Goal: Use online tool/utility: Use online tool/utility

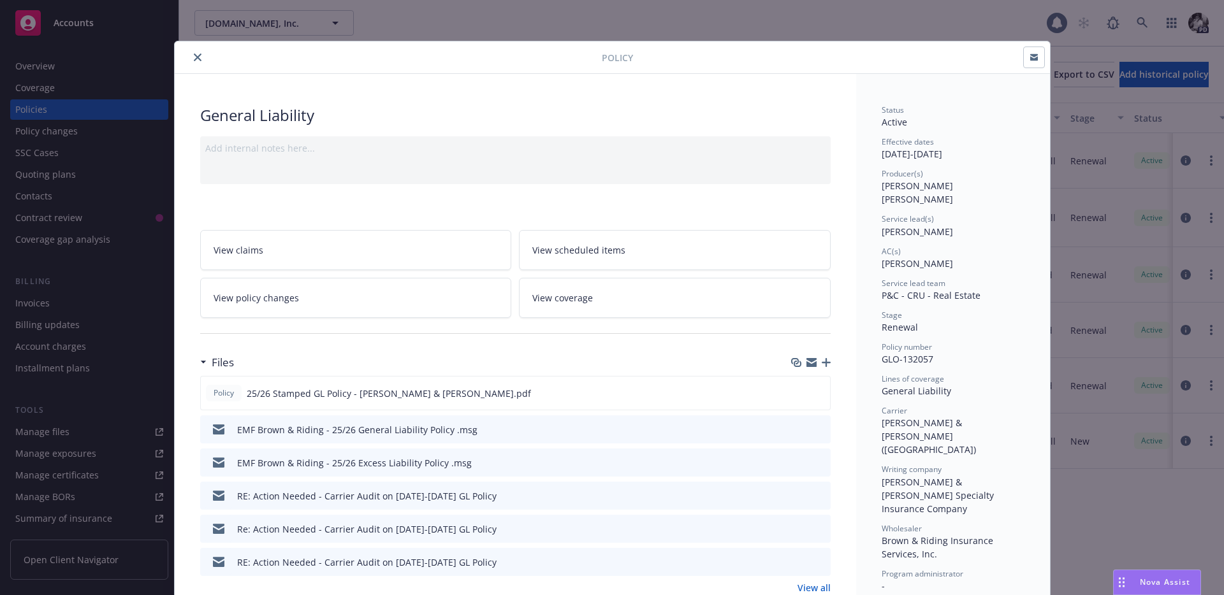
click at [194, 51] on button "close" at bounding box center [197, 57] width 15 height 15
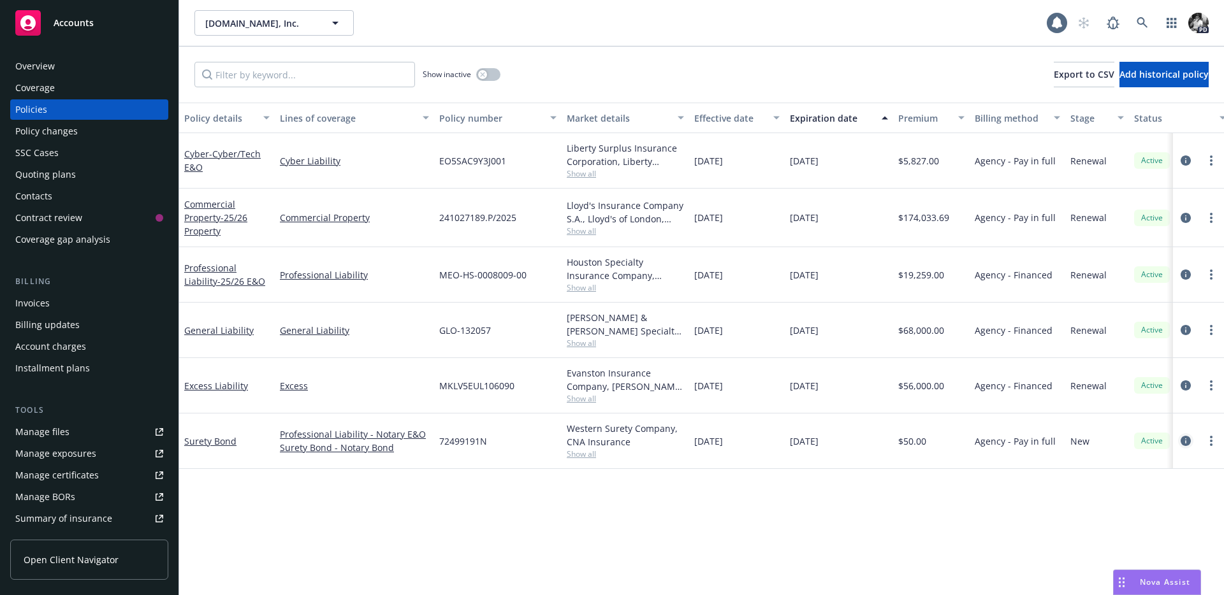
click at [1187, 441] on icon "circleInformation" at bounding box center [1186, 441] width 10 height 10
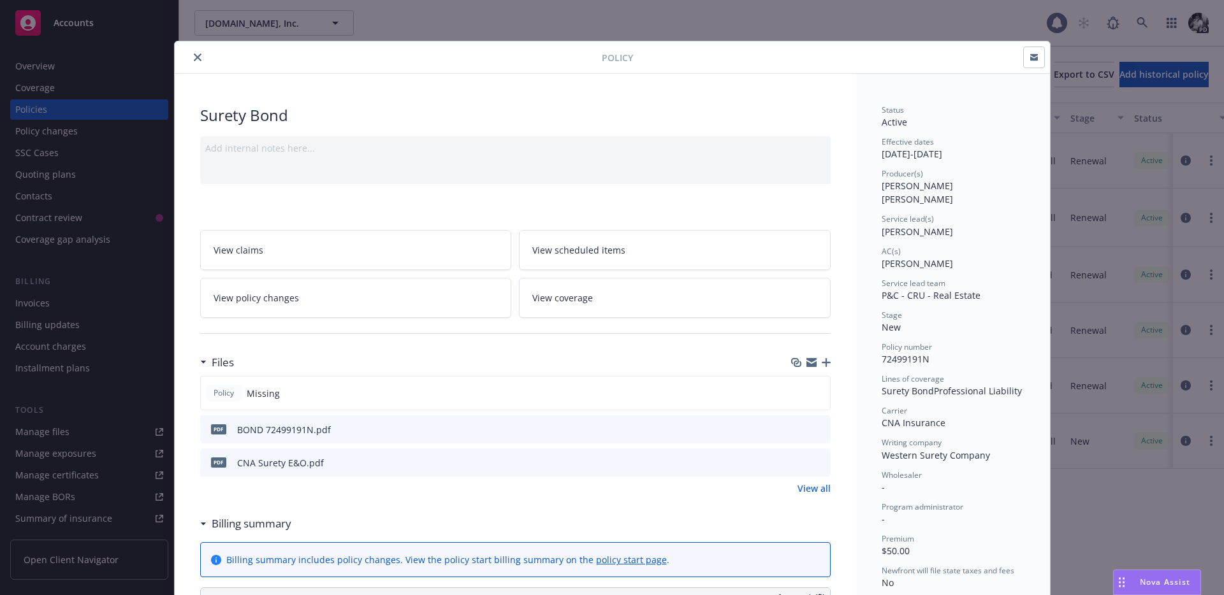
click at [192, 61] on button "close" at bounding box center [197, 57] width 15 height 15
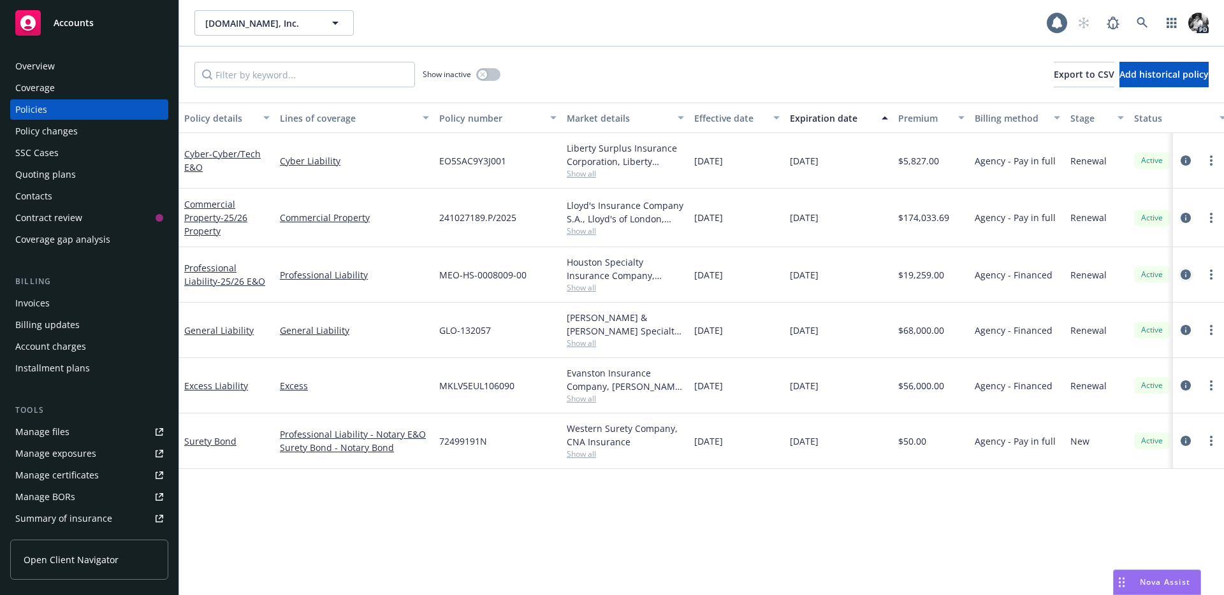
click at [1182, 272] on icon "circleInformation" at bounding box center [1186, 275] width 10 height 10
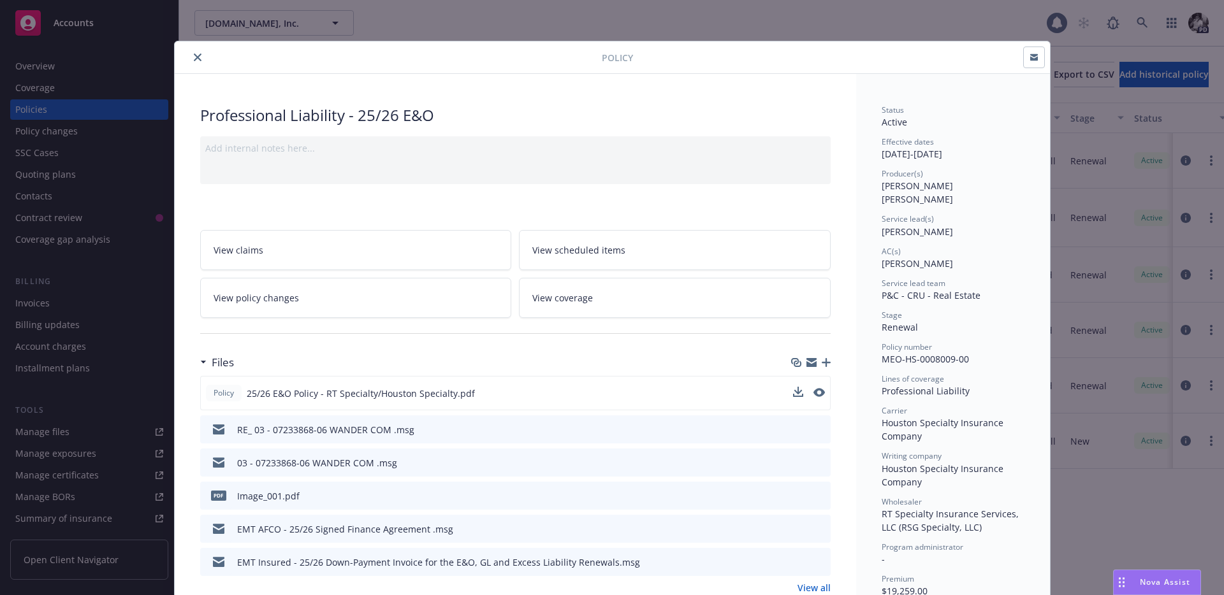
click at [810, 390] on div at bounding box center [809, 393] width 32 height 13
click at [818, 398] on button at bounding box center [819, 393] width 11 height 13
click at [817, 391] on icon "preview file" at bounding box center [817, 392] width 11 height 9
click at [201, 60] on button "close" at bounding box center [197, 57] width 15 height 15
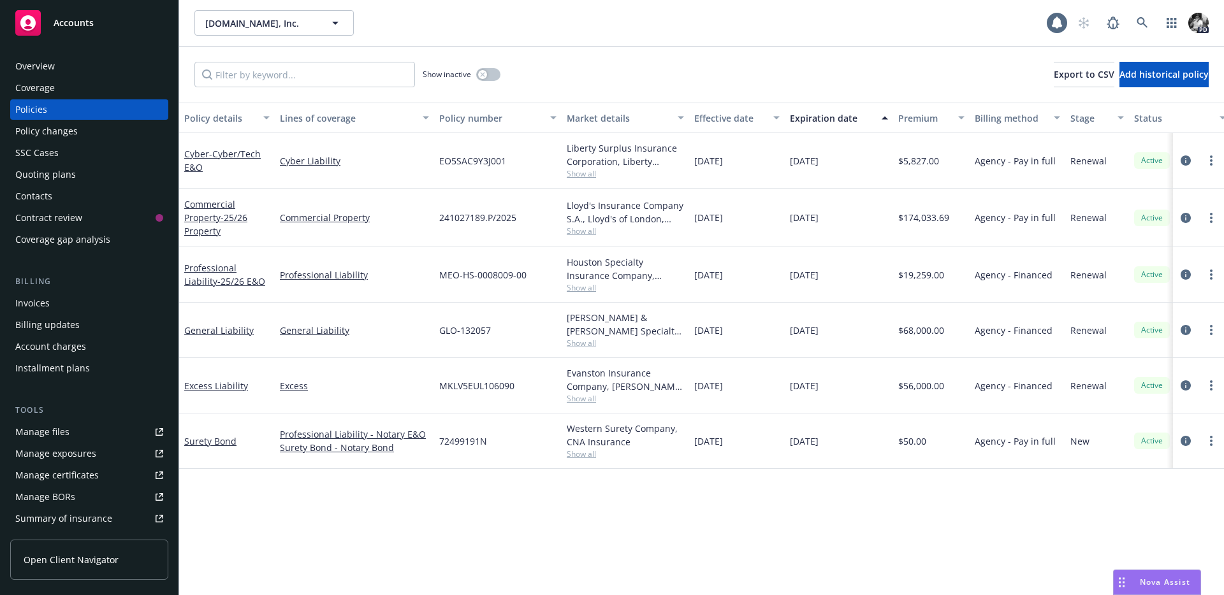
click at [1193, 159] on div at bounding box center [1198, 160] width 41 height 15
click at [1183, 164] on icon "circleInformation" at bounding box center [1186, 161] width 10 height 10
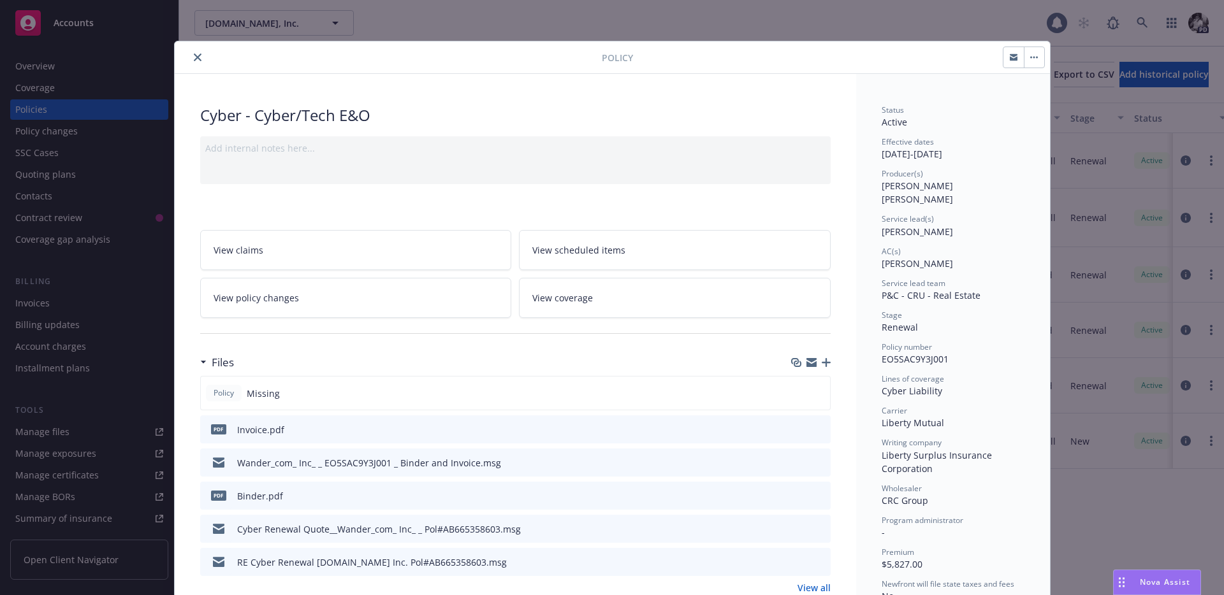
click at [819, 492] on icon "preview file" at bounding box center [818, 495] width 11 height 9
click at [190, 55] on button "close" at bounding box center [197, 57] width 15 height 15
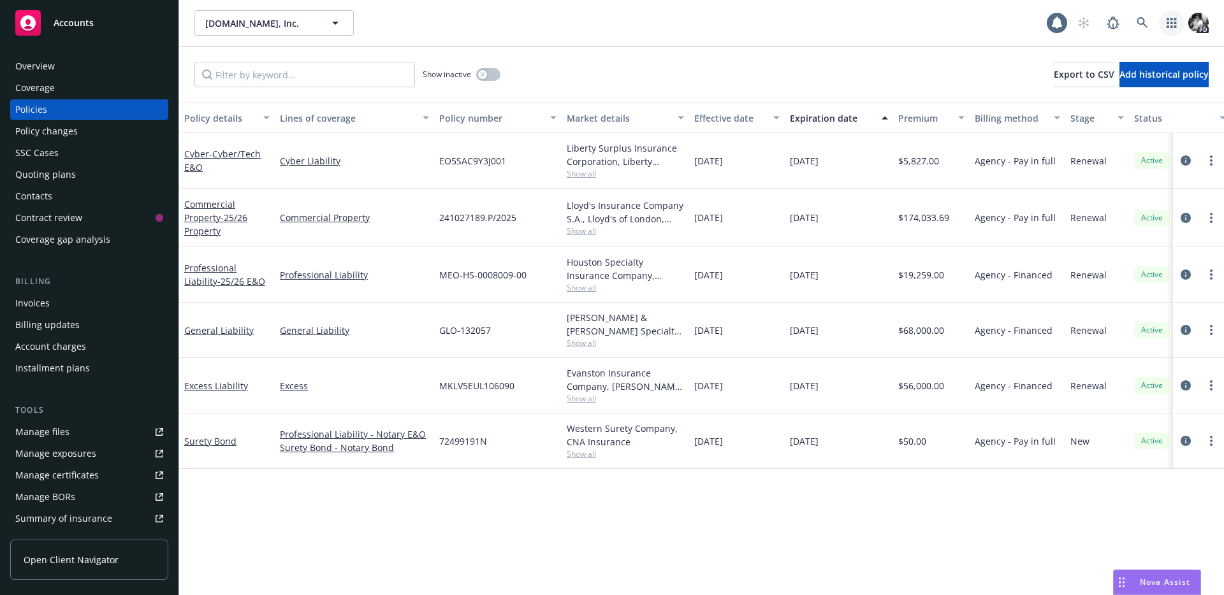
click at [1164, 15] on link "button" at bounding box center [1172, 23] width 26 height 26
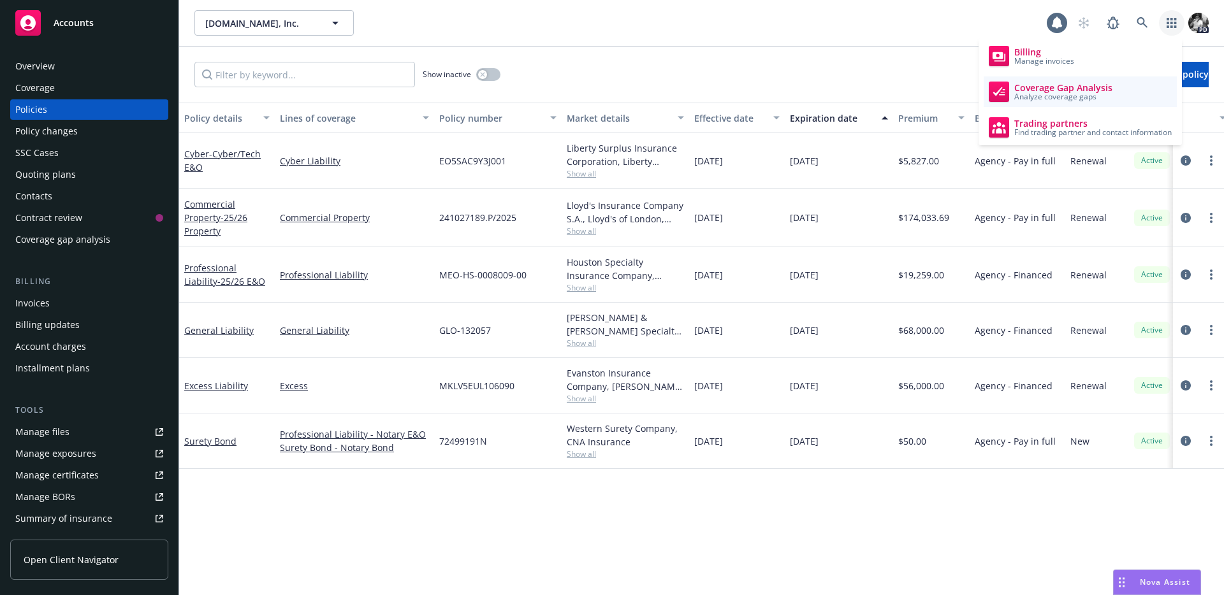
click at [1084, 83] on span "Coverage Gap Analysis" at bounding box center [1063, 88] width 98 height 10
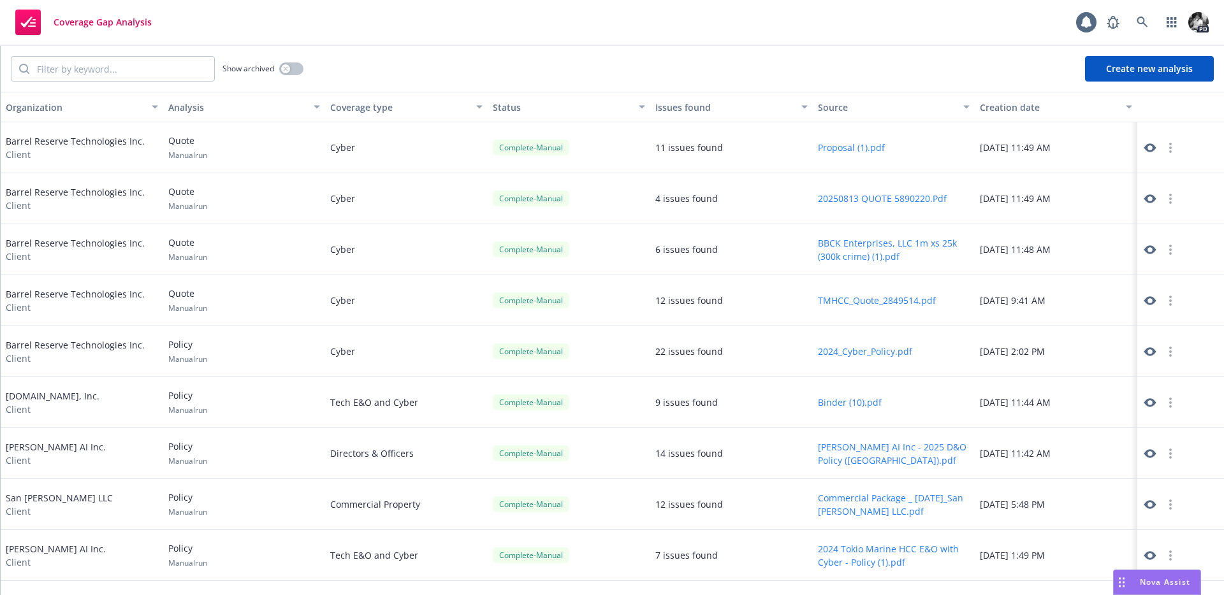
click at [1116, 72] on button "Create new analysis" at bounding box center [1149, 69] width 129 height 26
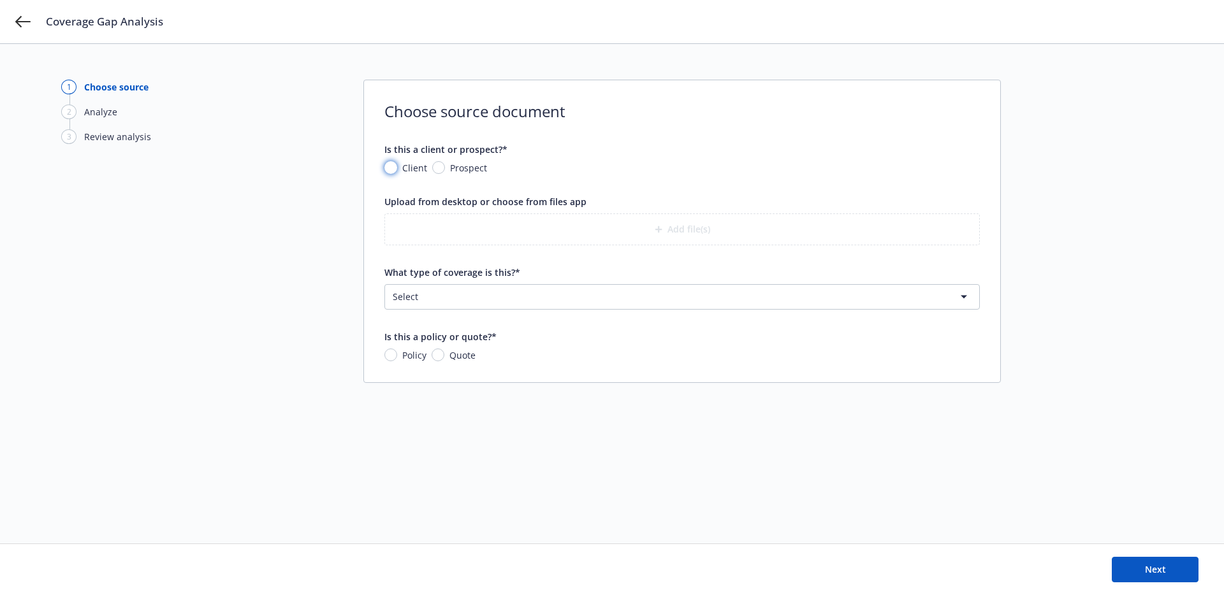
click at [394, 164] on input "Client" at bounding box center [390, 167] width 13 height 13
radio input "true"
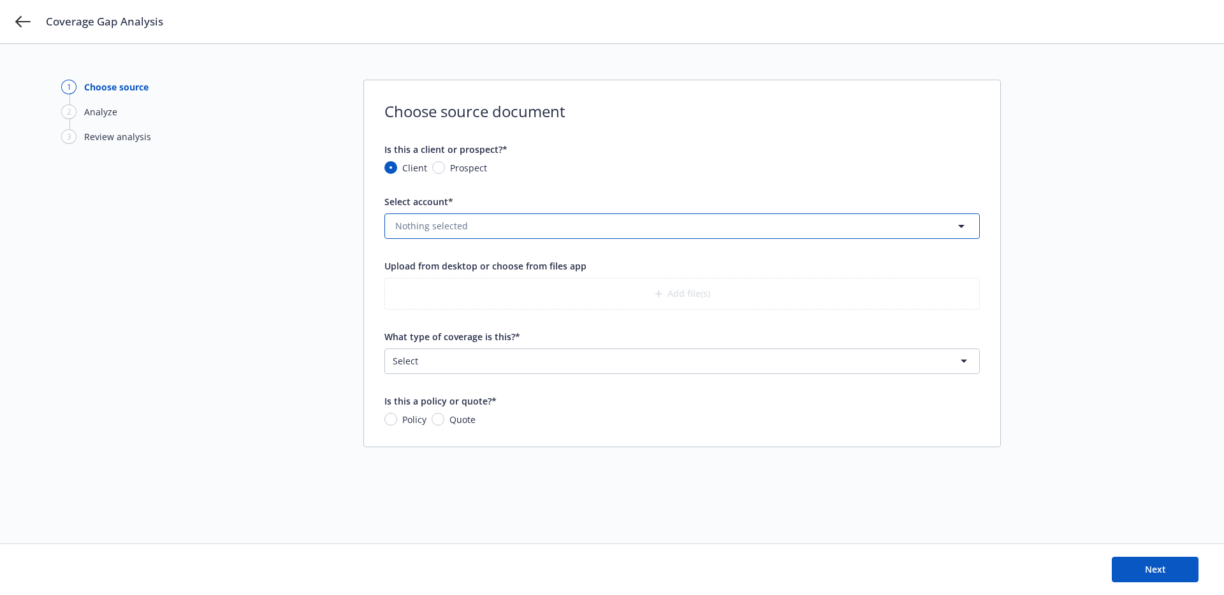
click at [420, 223] on span "Nothing selected" at bounding box center [431, 225] width 73 height 13
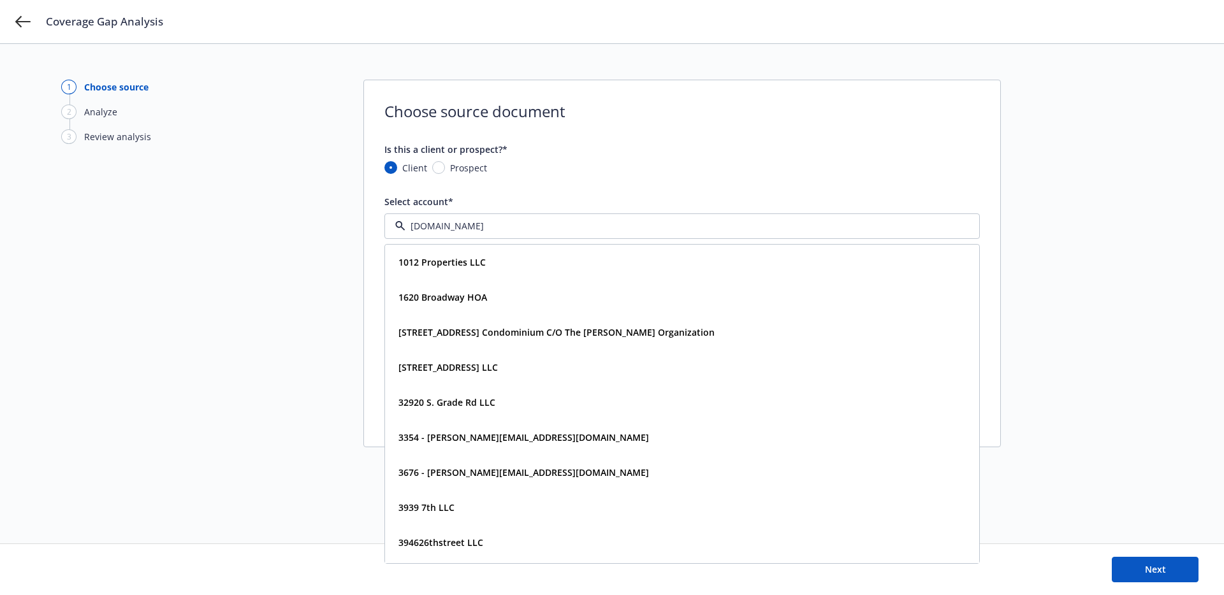
type input "[DOMAIN_NAME]"
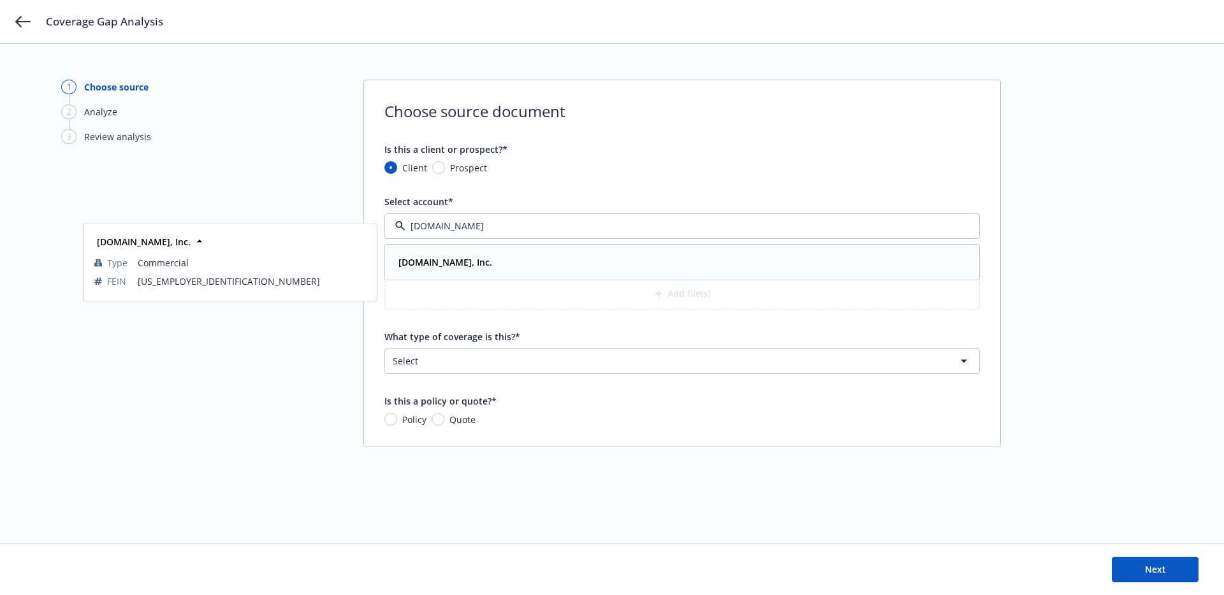
click at [456, 253] on div "[DOMAIN_NAME], Inc." at bounding box center [443, 262] width 101 height 18
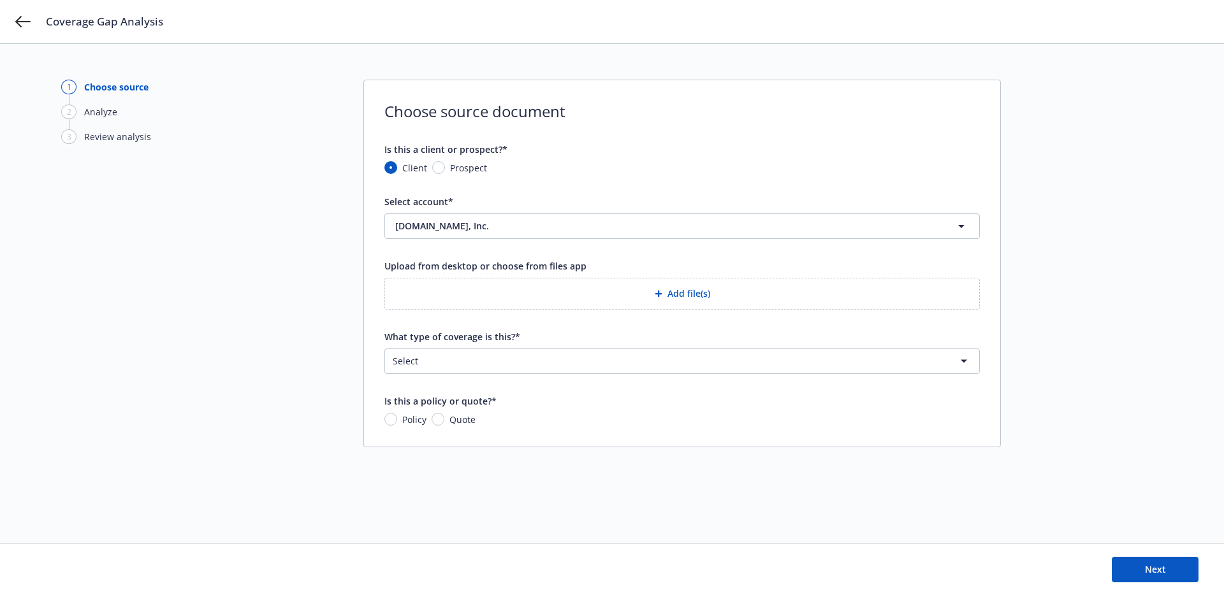
click at [455, 369] on html "Coverage Gap Analysis 1 Choose source 2 Analyze 3 Review analysis Choose source…" at bounding box center [612, 297] width 1224 height 595
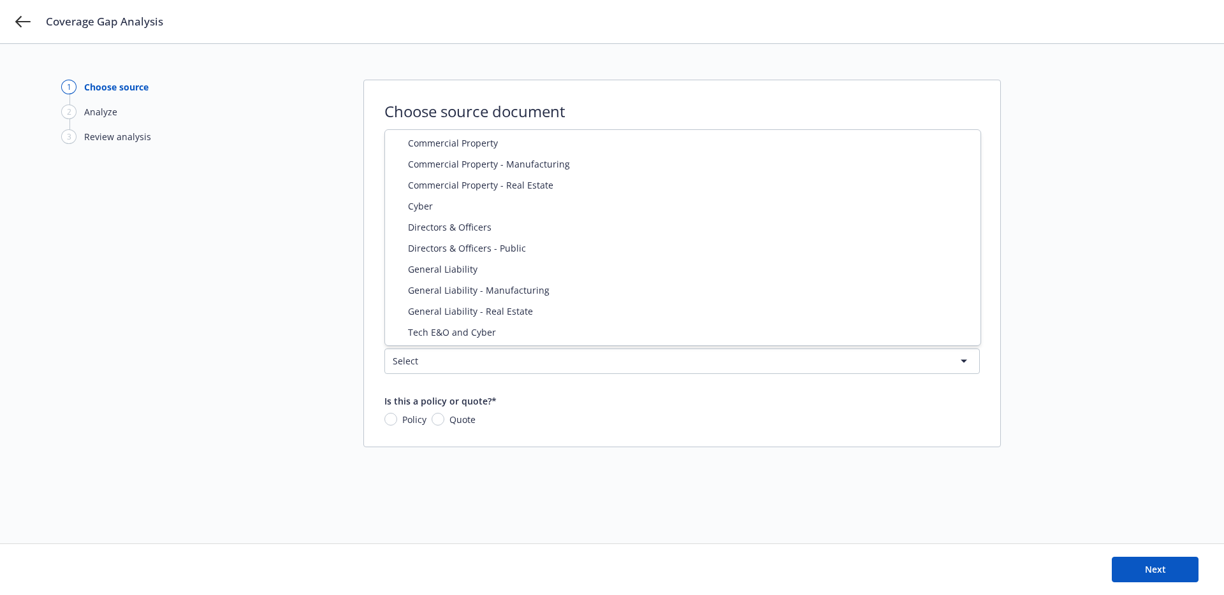
select select "ERRORS_AND_OMISSIONS"
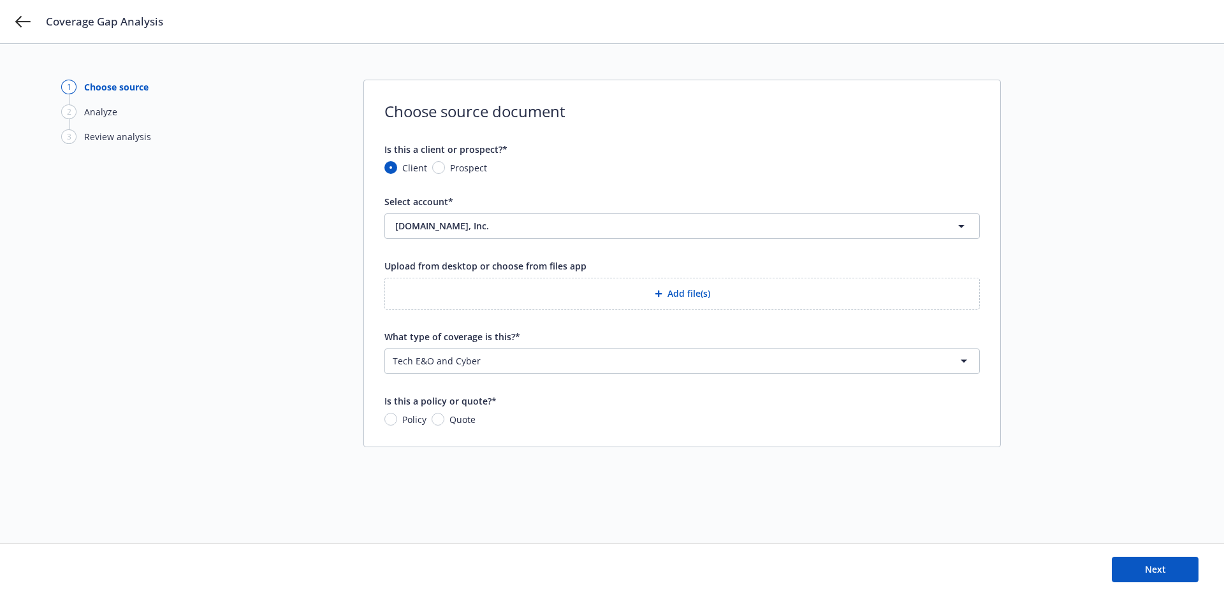
click at [402, 419] on span "Policy" at bounding box center [414, 419] width 24 height 13
click at [397, 419] on input "Policy" at bounding box center [390, 419] width 13 height 13
radio input "true"
click at [723, 295] on button "Add file(s)" at bounding box center [681, 294] width 595 height 32
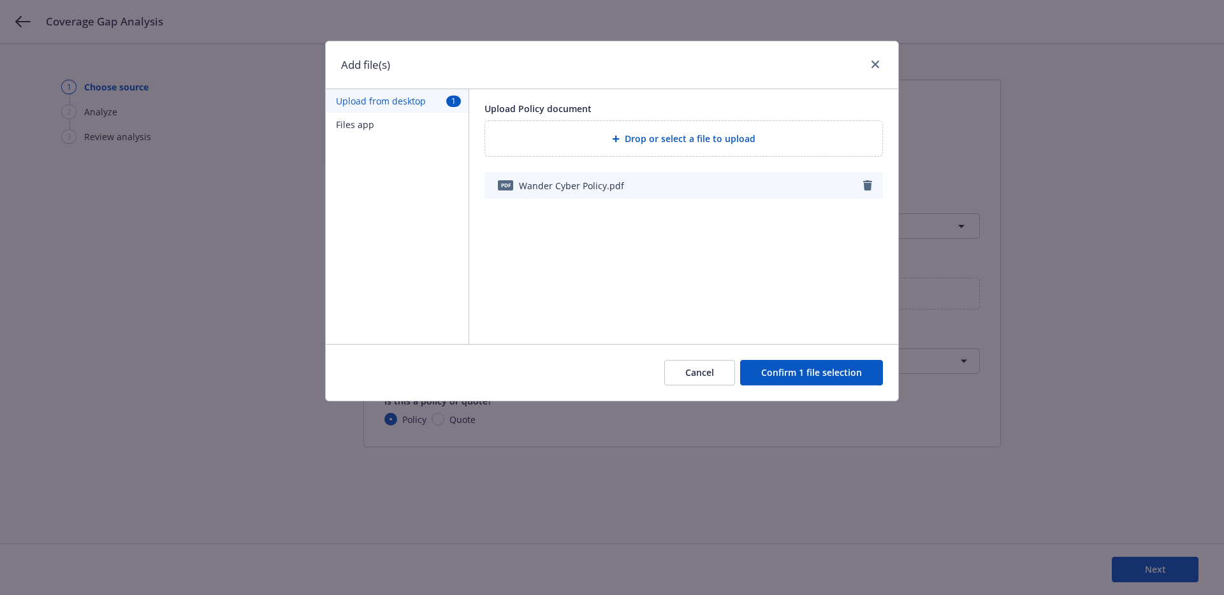
click at [835, 366] on button "Confirm 1 file selection" at bounding box center [811, 373] width 143 height 26
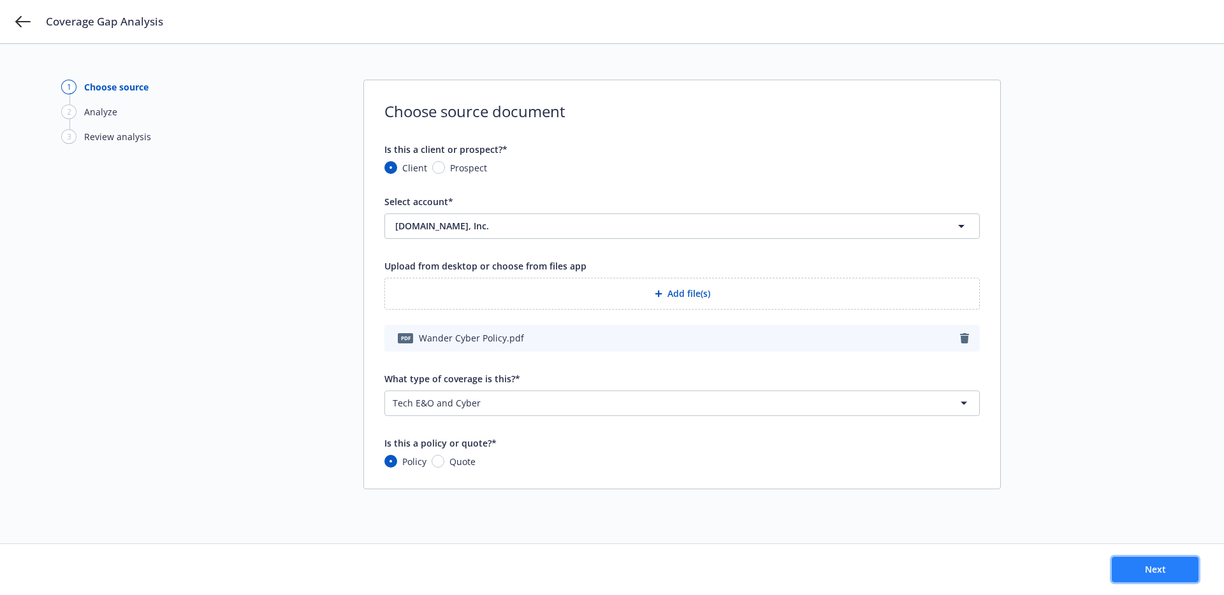
click at [1162, 561] on button "Next" at bounding box center [1155, 570] width 87 height 26
